Goal: Information Seeking & Learning: Learn about a topic

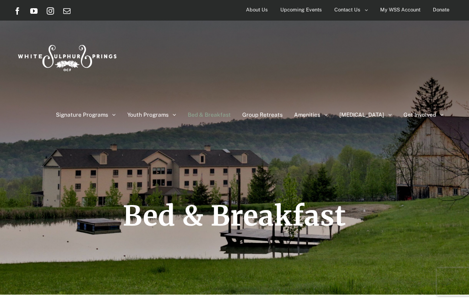
click at [241, 61] on div "Signature Programs Summer R&R Winter Retreat Holistic Health Workshop Resurrect…" at bounding box center [235, 79] width 442 height 117
click at [218, 53] on div "Signature Programs Summer R&R Winter Retreat Holistic Health Workshop Resurrect…" at bounding box center [235, 79] width 442 height 117
click at [300, 14] on span "Upcoming Events" at bounding box center [301, 9] width 42 height 13
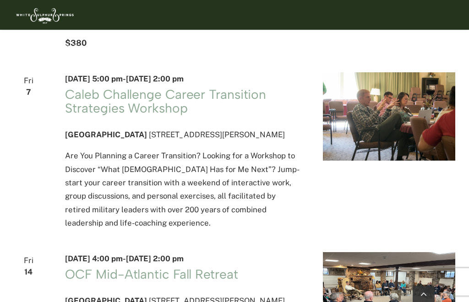
scroll to position [842, 0]
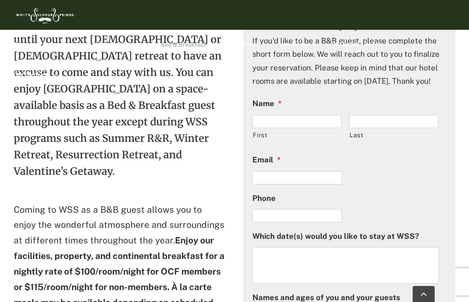
scroll to position [331, 0]
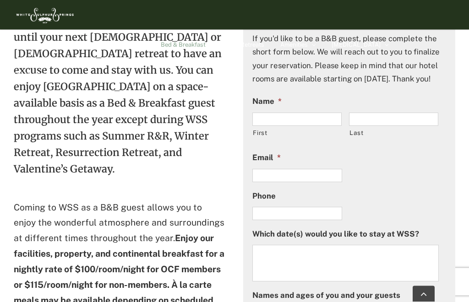
click at [423, 123] on li "Name * First Last" at bounding box center [349, 119] width 194 height 49
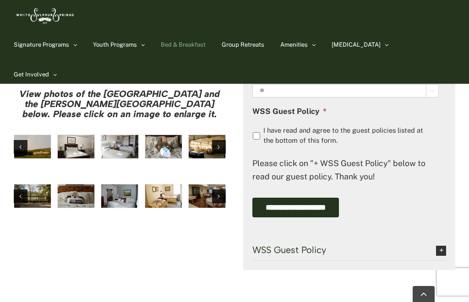
scroll to position [849, 0]
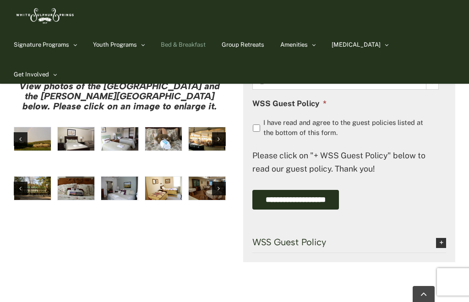
click at [284, 247] on span "WSS Guest Policy" at bounding box center [337, 242] width 170 height 10
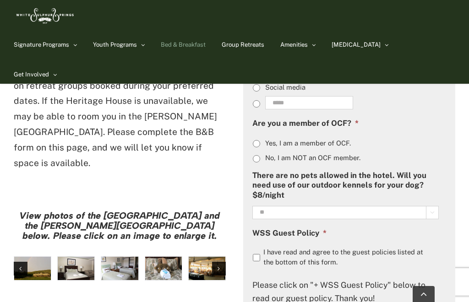
scroll to position [719, 0]
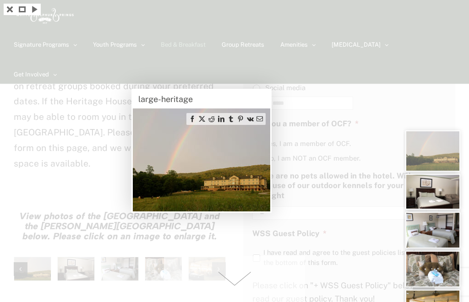
click at [227, 172] on img at bounding box center [201, 160] width 137 height 103
click at [155, 92] on div "large-heritage" at bounding box center [201, 99] width 137 height 18
click at [219, 179] on img at bounding box center [201, 160] width 137 height 103
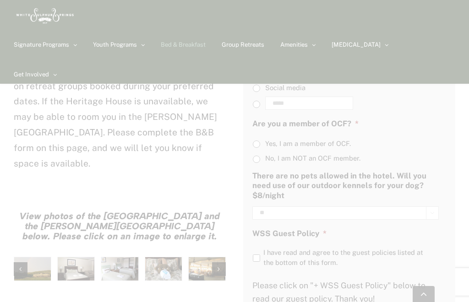
click at [55, 127] on div at bounding box center [234, 151] width 469 height 302
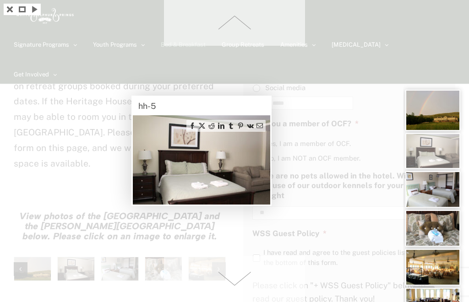
click at [218, 178] on img at bounding box center [201, 159] width 137 height 89
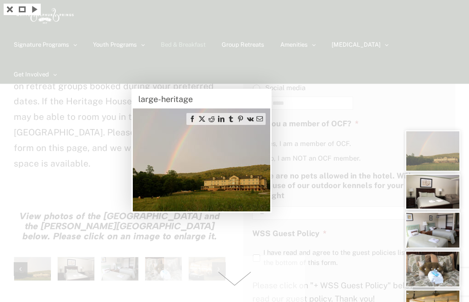
click at [225, 163] on img at bounding box center [201, 160] width 137 height 103
click at [214, 164] on img at bounding box center [201, 160] width 137 height 103
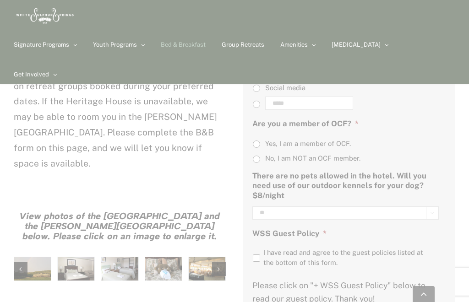
click at [98, 142] on div at bounding box center [234, 151] width 469 height 302
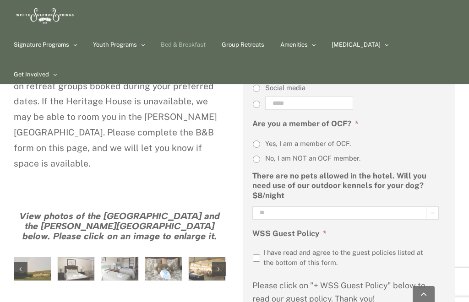
click at [118, 216] on div at bounding box center [234, 151] width 469 height 302
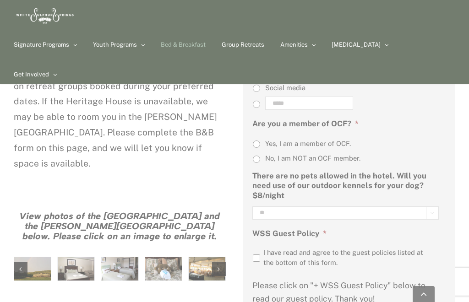
click at [170, 224] on div at bounding box center [234, 151] width 469 height 302
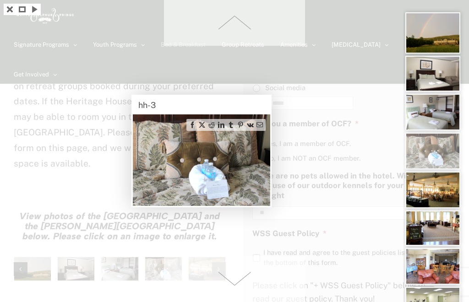
click at [107, 133] on div at bounding box center [234, 151] width 469 height 302
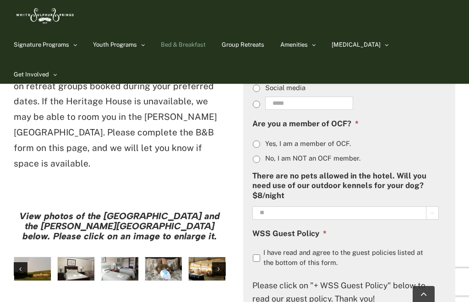
click at [212, 263] on div "Next slide" at bounding box center [219, 270] width 14 height 14
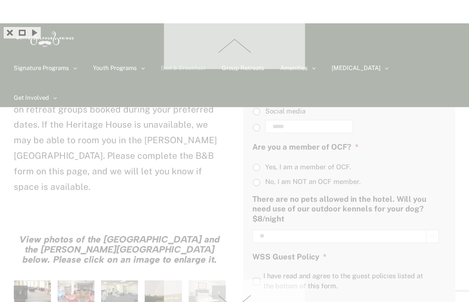
scroll to position [694, 0]
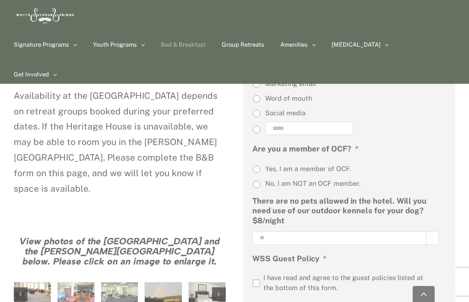
click at [37, 246] on div at bounding box center [234, 151] width 469 height 302
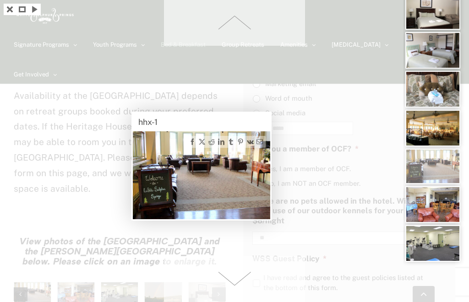
click at [157, 124] on div "hhx-1" at bounding box center [201, 122] width 137 height 18
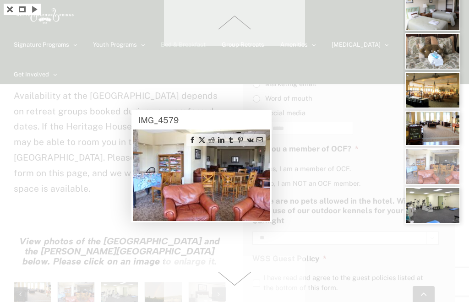
click at [213, 171] on img at bounding box center [201, 176] width 137 height 92
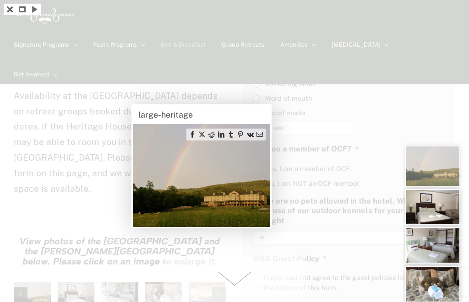
click at [54, 151] on div at bounding box center [234, 151] width 469 height 302
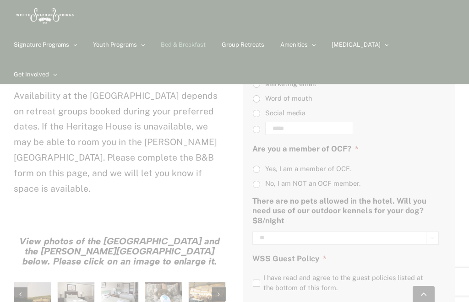
click at [83, 70] on div at bounding box center [234, 151] width 469 height 302
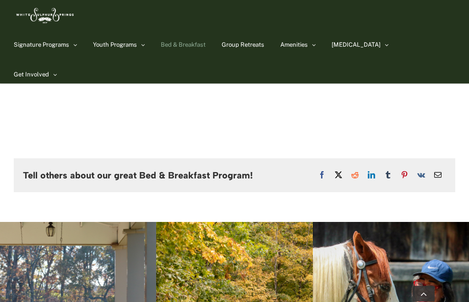
scroll to position [1663, 0]
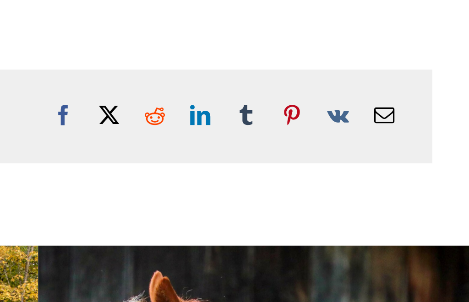
click at [313, 206] on div at bounding box center [391, 298] width 156 height 184
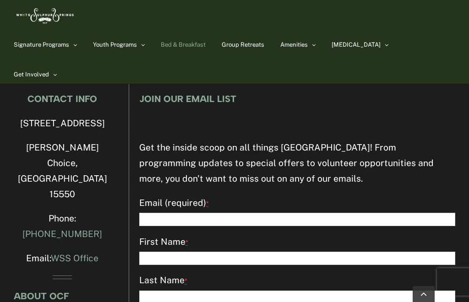
scroll to position [2027, 0]
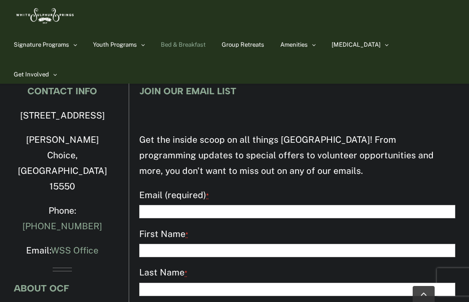
click at [254, 16] on div "Signature Programs Summer R&R Winter Retreat Holistic Health Workshop Resurrect…" at bounding box center [235, 44] width 442 height 89
click at [62, 145] on span "Horse Program" at bounding box center [42, 144] width 39 height 6
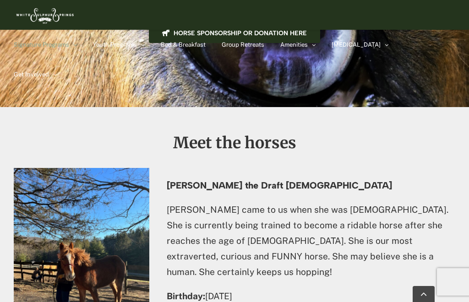
scroll to position [1477, 0]
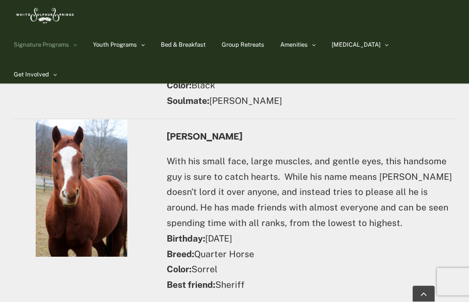
scroll to position [3437, 0]
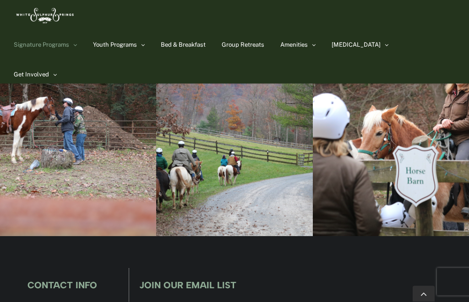
scroll to position [4698, 0]
